Goal: Navigation & Orientation: Find specific page/section

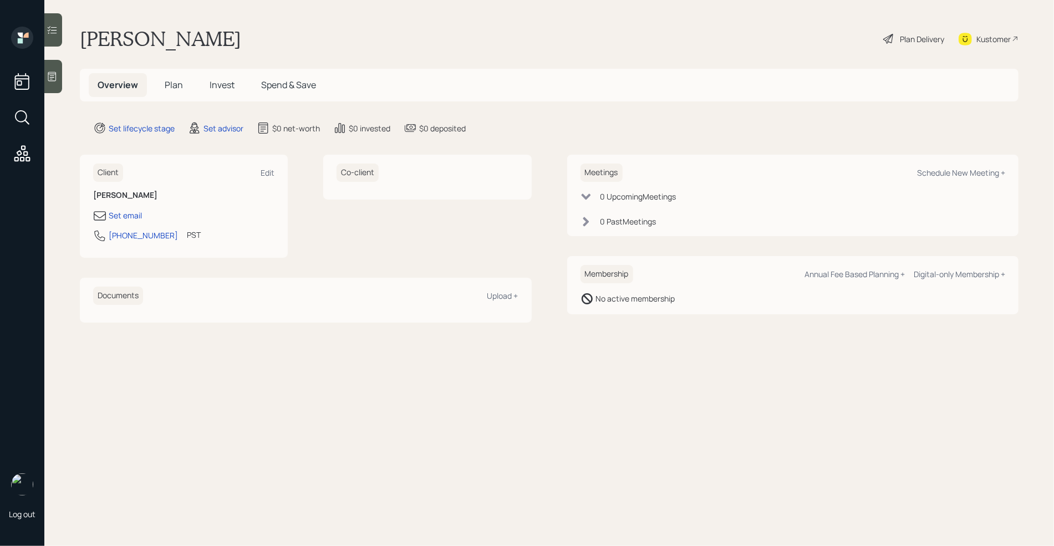
click at [984, 40] on div "Kustomer" at bounding box center [994, 39] width 34 height 12
click at [986, 38] on div "Kustomer" at bounding box center [994, 39] width 34 height 12
